Goal: Information Seeking & Learning: Check status

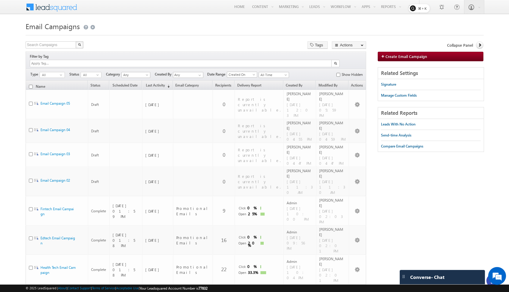
click at [434, 24] on h1 "Email Campaigns" at bounding box center [255, 26] width 458 height 12
click at [113, 10] on rect at bounding box center [113, 8] width 21 height 8
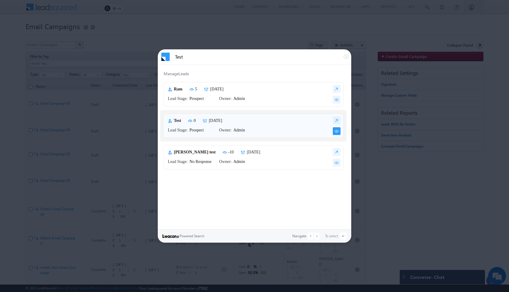
type input "Test"
click at [337, 132] on img at bounding box center [337, 131] width 8 height 8
click at [335, 134] on img at bounding box center [337, 131] width 8 height 8
click at [335, 130] on img at bounding box center [337, 131] width 8 height 8
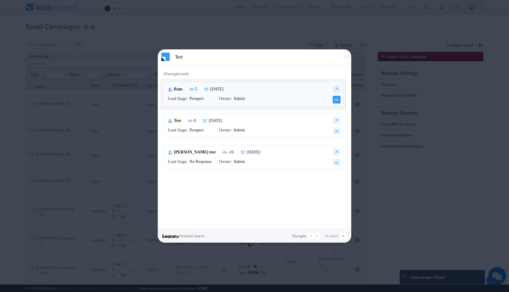
click at [336, 99] on img at bounding box center [337, 100] width 8 height 8
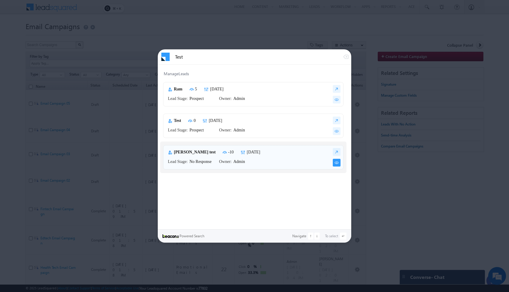
click at [336, 163] on div "Test ManageLeads Ram 5 Tue Jun 03 2025 Lead Stage: Prospect Owner: Admin Test 0…" at bounding box center [254, 145] width 193 height 193
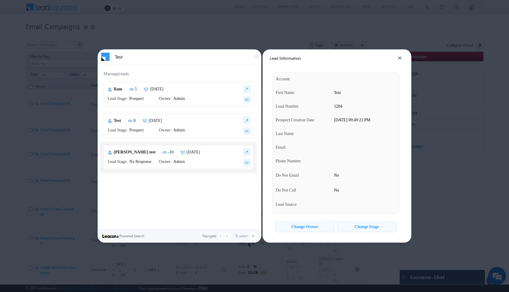
click at [296, 225] on div "Change Owner" at bounding box center [304, 227] width 27 height 5
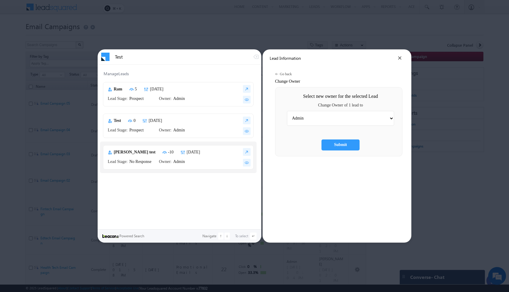
click at [282, 74] on div "Go back" at bounding box center [286, 74] width 12 height 4
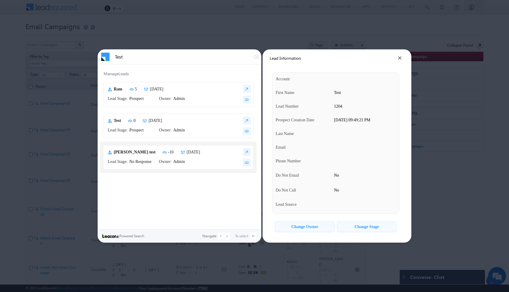
click at [358, 226] on div "Change Stage" at bounding box center [367, 227] width 24 height 5
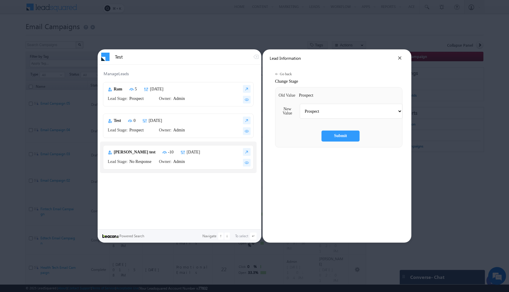
click at [280, 73] on div "Go back" at bounding box center [286, 74] width 12 height 4
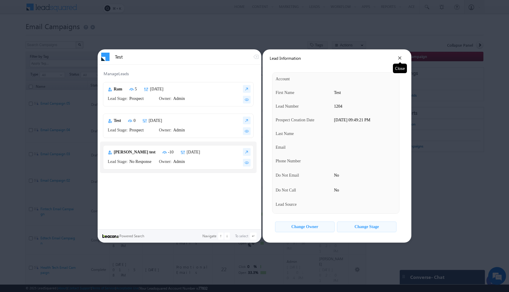
click at [399, 58] on icon at bounding box center [400, 58] width 4 height 4
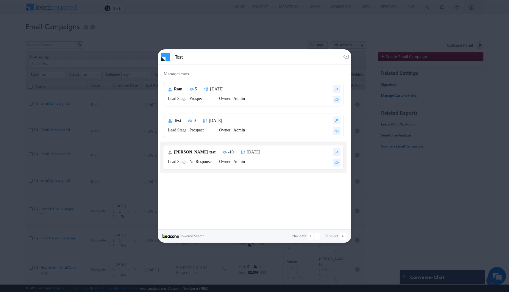
click at [345, 56] on icon "button" at bounding box center [346, 57] width 6 height 6
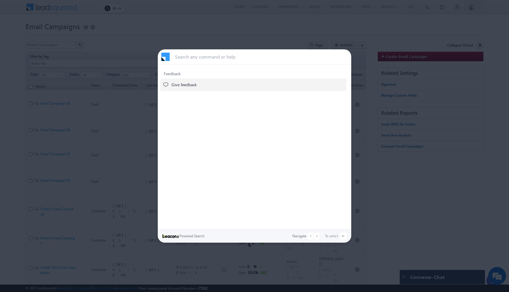
click at [303, 36] on div at bounding box center [254, 146] width 509 height 292
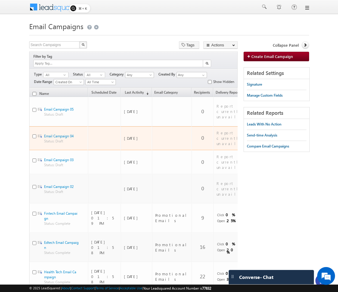
copy div "Email Campaign 04"
drag, startPoint x: 83, startPoint y: 115, endPoint x: 43, endPoint y: 117, distance: 39.6
click at [43, 133] on div "Email Campaign 04 Status: Draft" at bounding box center [58, 138] width 53 height 10
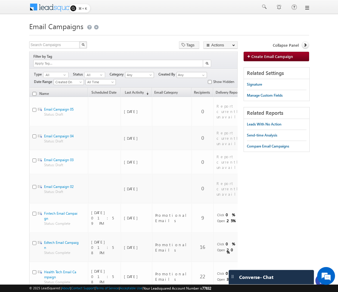
click at [0, 134] on body "Menu Bhavya Bhavy a@bea con.l i" at bounding box center [169, 216] width 338 height 433
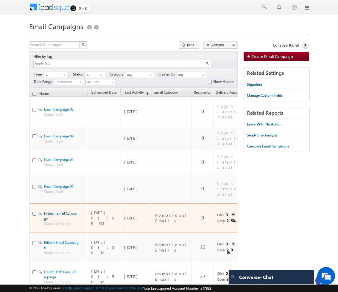
click at [66, 211] on link "Fintech Email Campaign" at bounding box center [60, 216] width 33 height 10
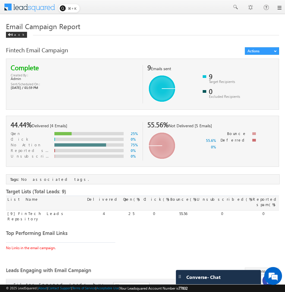
scroll to position [336, 0]
click at [13, 38] on div "Back" at bounding box center [16, 35] width 21 height 6
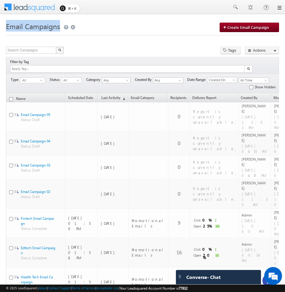
drag, startPoint x: 60, startPoint y: 28, endPoint x: 6, endPoint y: 29, distance: 53.3
click at [6, 29] on h1 "Email Campaigns" at bounding box center [143, 26] width 274 height 12
copy span "Email Campaigns"
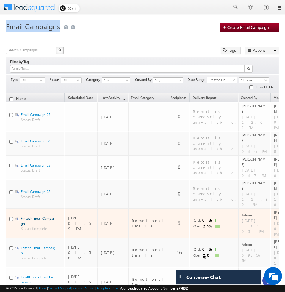
click at [43, 216] on link "Fintech Email Campaign" at bounding box center [37, 221] width 33 height 10
